Goal: Task Accomplishment & Management: Use online tool/utility

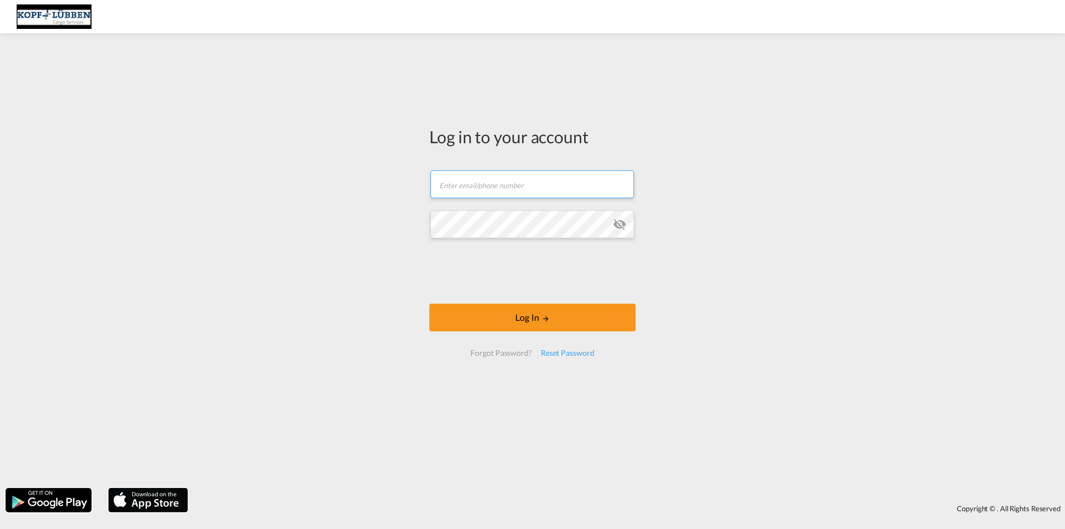
type input "[EMAIL_ADDRESS][PERSON_NAME][DOMAIN_NAME]"
click at [524, 296] on form "[EMAIL_ADDRESS][PERSON_NAME][DOMAIN_NAME] Email field is required Password fiel…" at bounding box center [532, 263] width 206 height 208
drag, startPoint x: 516, startPoint y: 317, endPoint x: 461, endPoint y: 266, distance: 75.0
click at [370, 273] on div "Log in to your account [EMAIL_ADDRESS][PERSON_NAME][DOMAIN_NAME] Log In Forgot …" at bounding box center [532, 260] width 1065 height 443
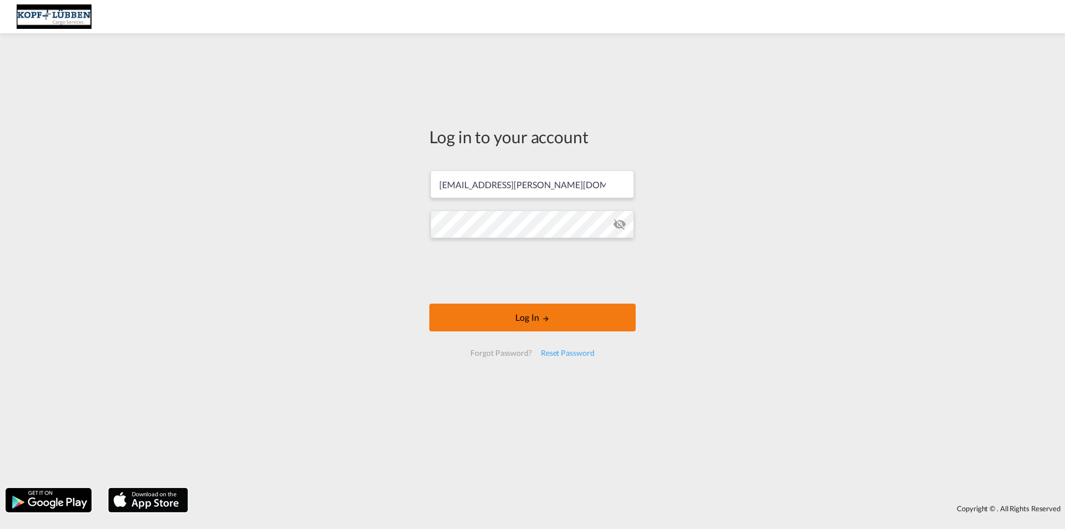
click at [543, 306] on button "Log In" at bounding box center [532, 317] width 206 height 28
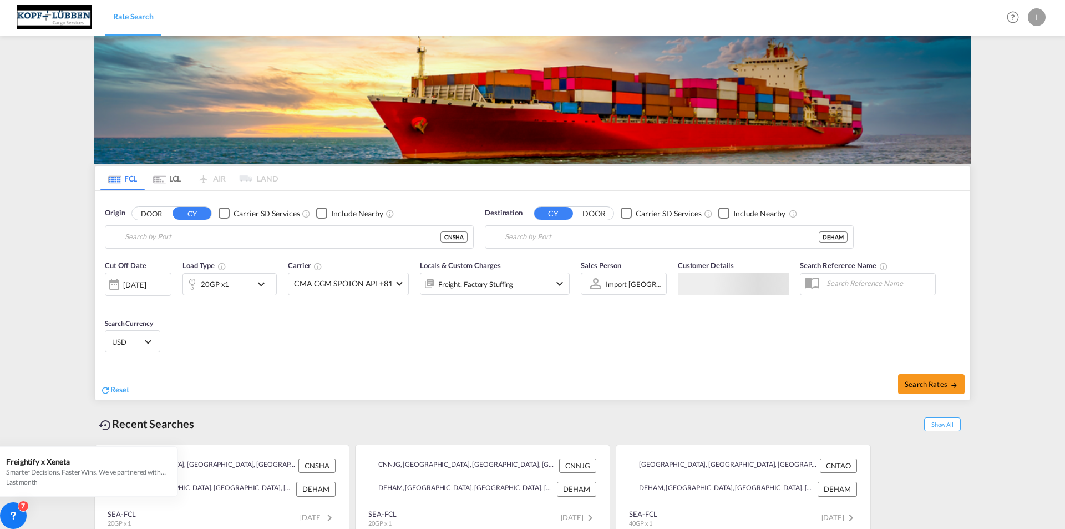
type input "[GEOGRAPHIC_DATA], [GEOGRAPHIC_DATA]"
click at [192, 236] on input "[GEOGRAPHIC_DATA], [GEOGRAPHIC_DATA]" at bounding box center [296, 236] width 343 height 17
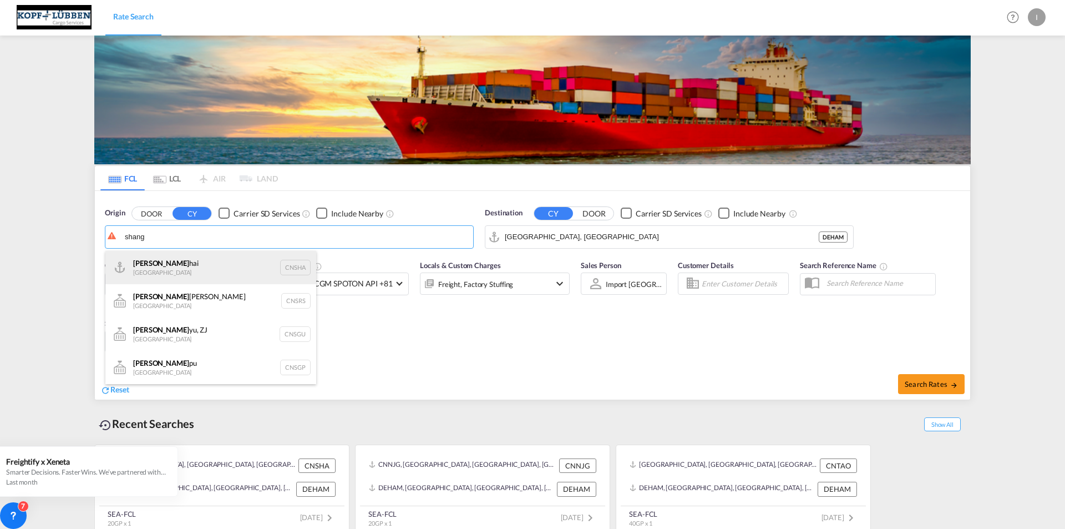
click at [155, 271] on div "Shang hai China CNSHA" at bounding box center [210, 267] width 211 height 33
type input "[GEOGRAPHIC_DATA], [GEOGRAPHIC_DATA]"
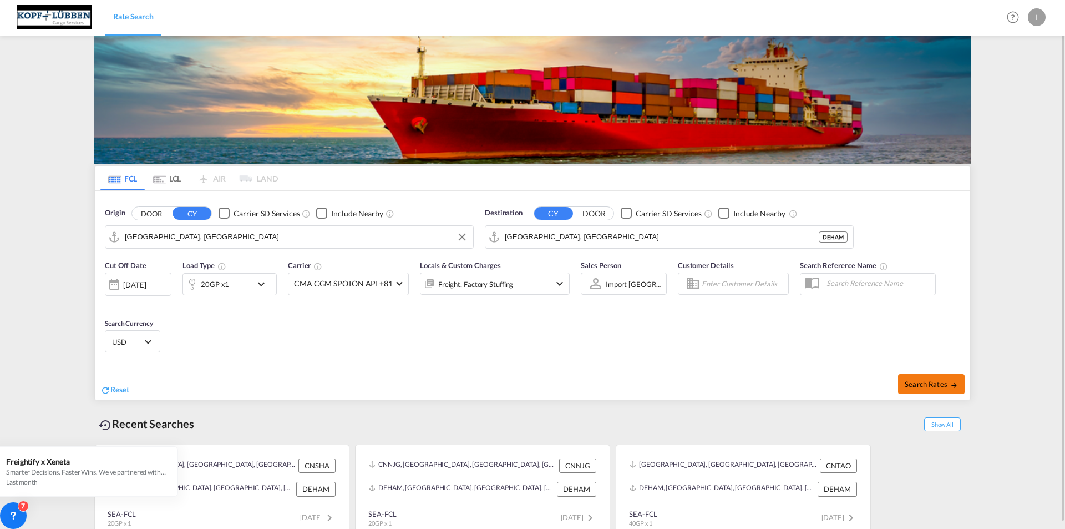
click at [933, 385] on span "Search Rates" at bounding box center [931, 383] width 53 height 9
type input "CNSHA to DEHAM / [DATE]"
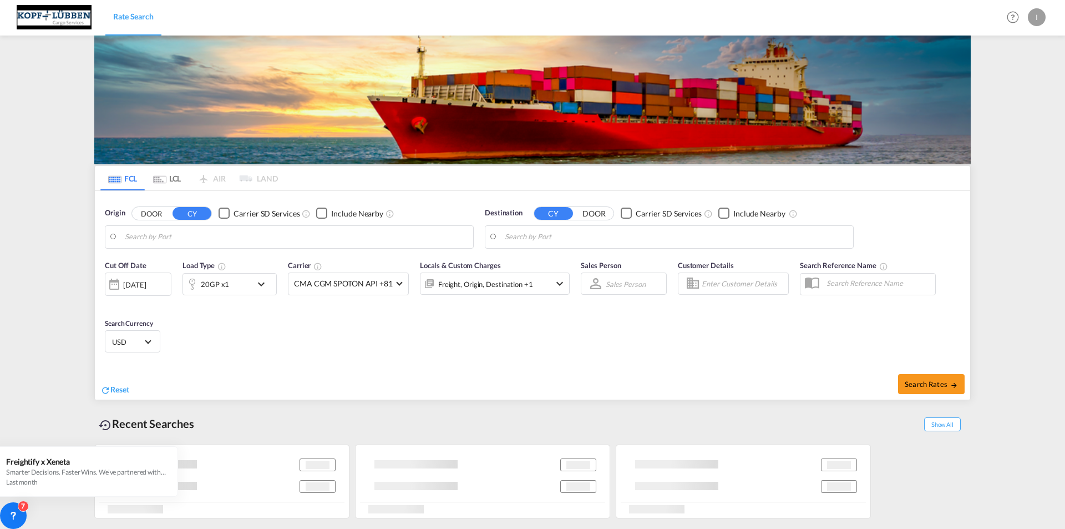
type input "[GEOGRAPHIC_DATA], [GEOGRAPHIC_DATA]"
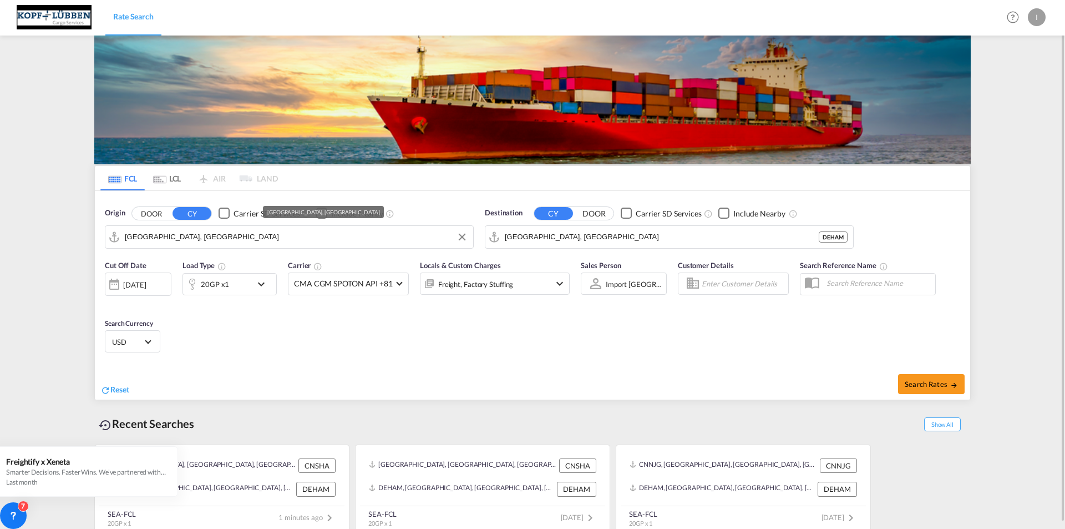
click at [183, 238] on input "[GEOGRAPHIC_DATA], [GEOGRAPHIC_DATA]" at bounding box center [296, 236] width 343 height 17
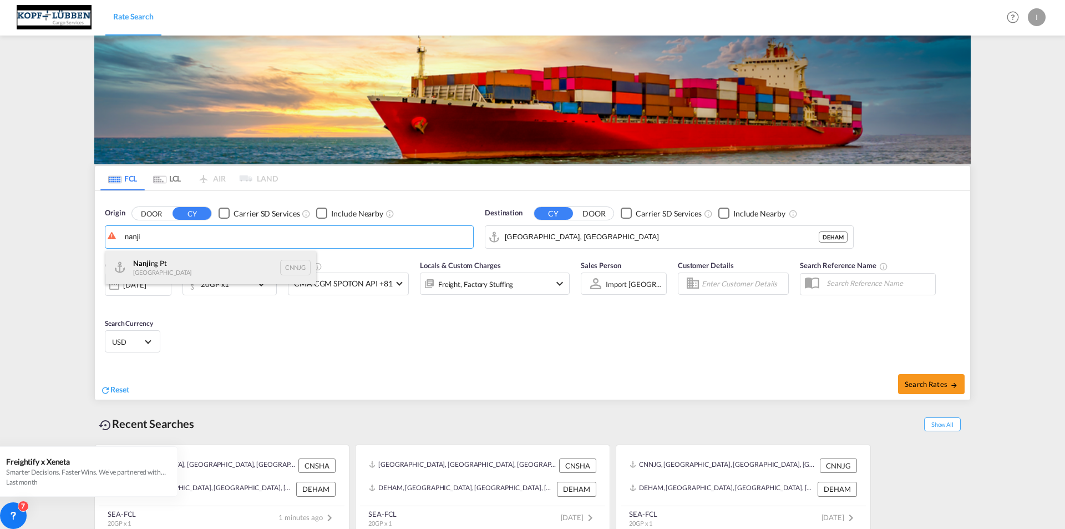
click at [180, 265] on div "Nanji ng Pt China CNNJG" at bounding box center [210, 267] width 211 height 33
type input "Nanjing Pt, CNNJG"
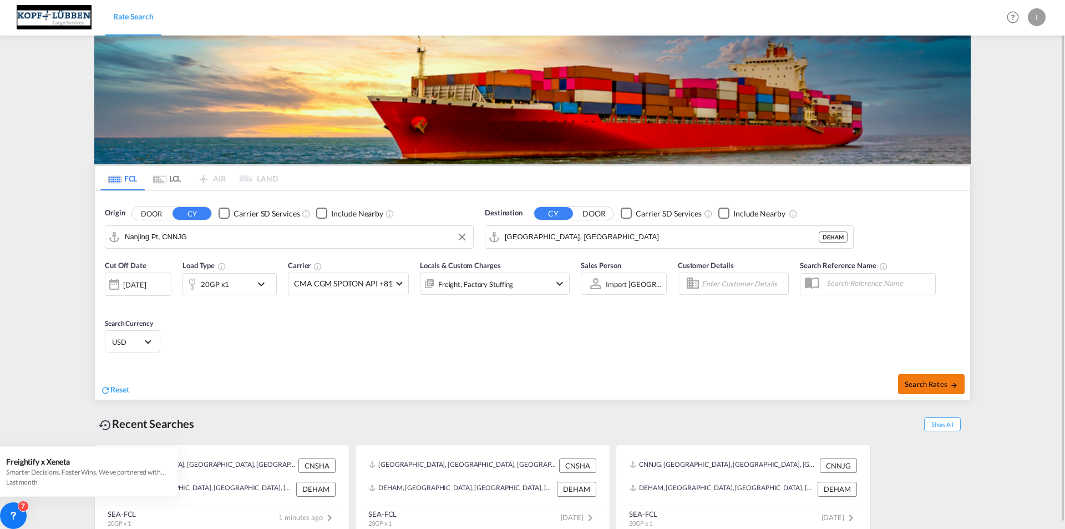
click at [937, 382] on span "Search Rates" at bounding box center [931, 383] width 53 height 9
type input "CNNJG to DEHAM / [DATE]"
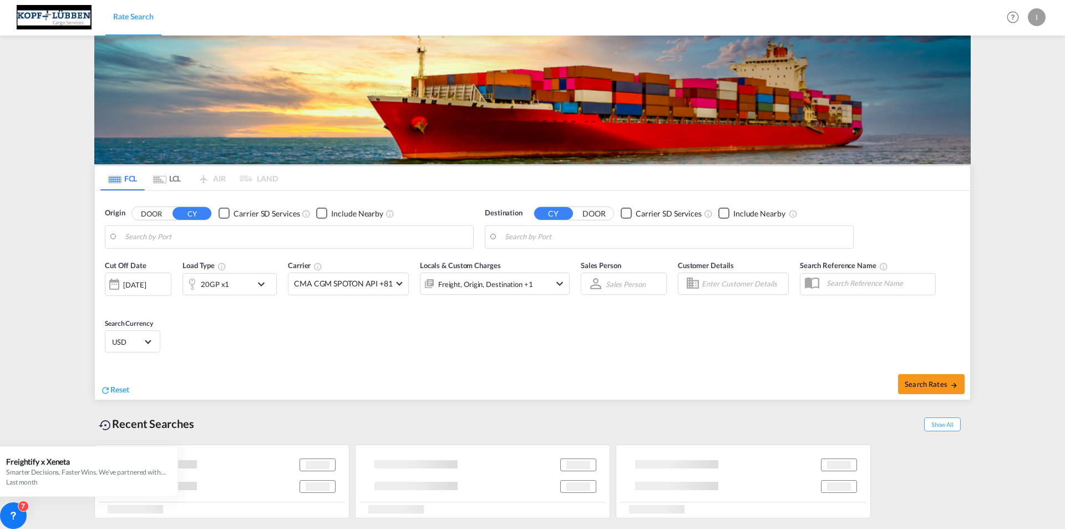
type input "Nanjing Pt, CNNJG"
type input "[GEOGRAPHIC_DATA], [GEOGRAPHIC_DATA]"
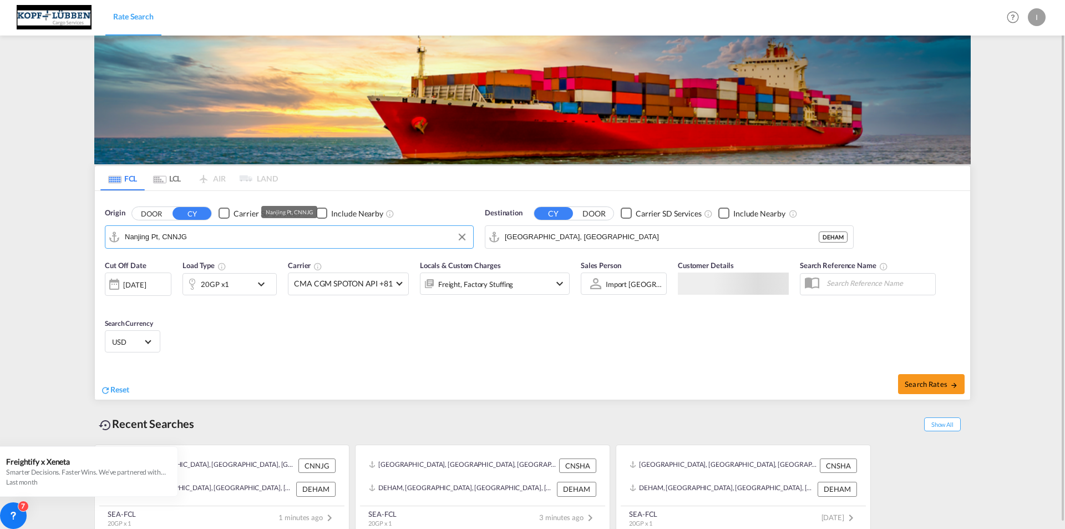
click at [197, 238] on input "Nanjing Pt, CNNJG" at bounding box center [296, 236] width 343 height 17
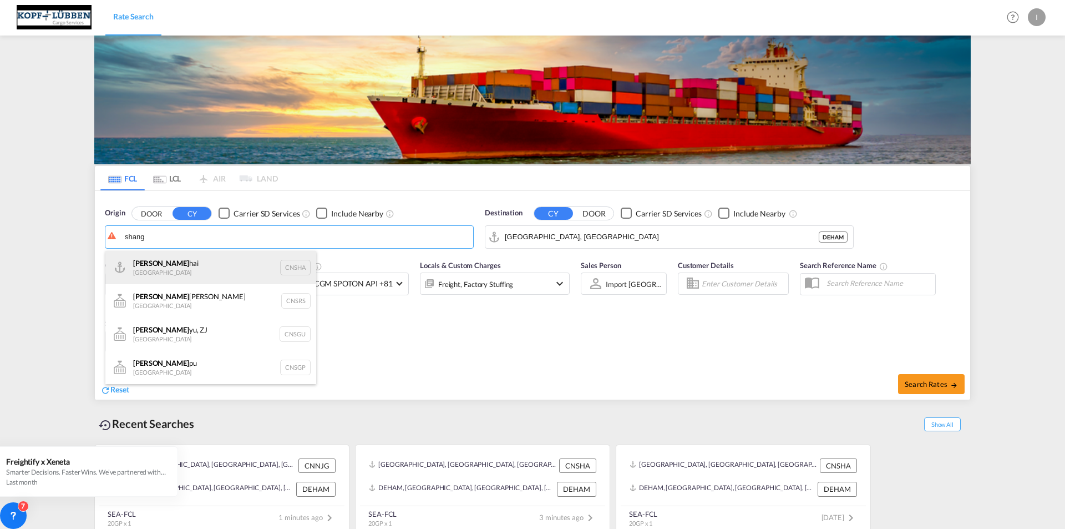
click at [190, 261] on div "Shang hai China CNSHA" at bounding box center [210, 267] width 211 height 33
type input "[GEOGRAPHIC_DATA], [GEOGRAPHIC_DATA]"
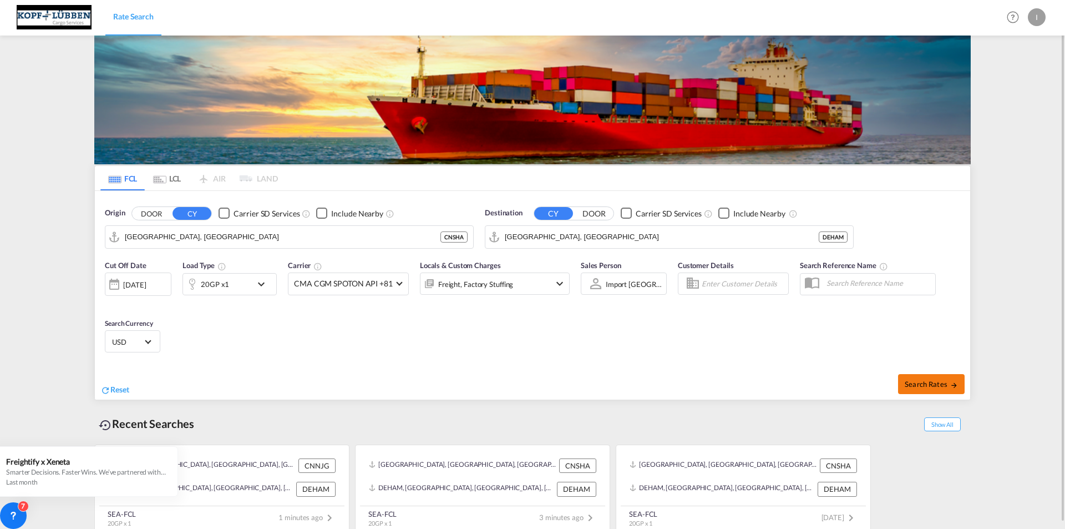
click at [946, 379] on span "Search Rates" at bounding box center [931, 383] width 53 height 9
type input "CNSHA to DEHAM / [DATE]"
